Goal: Navigation & Orientation: Find specific page/section

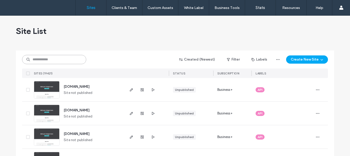
click at [40, 58] on input at bounding box center [54, 59] width 64 height 9
paste input "**********"
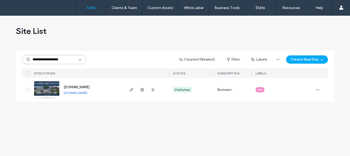
type input "**********"
click at [52, 93] on img at bounding box center [46, 98] width 25 height 35
